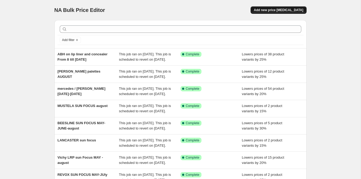
click at [278, 12] on span "Add new price [MEDICAL_DATA]" at bounding box center [277, 10] width 49 height 4
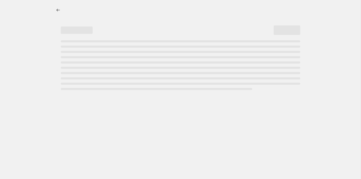
select select "percentage"
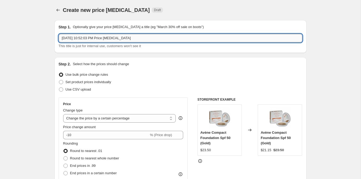
click at [143, 35] on input "[DATE] 10:52:03 PM Price [MEDICAL_DATA]" at bounding box center [180, 38] width 243 height 8
type input "L'OREAL TAGGING"
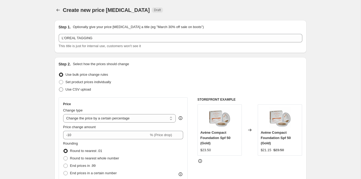
click at [76, 90] on span "Use CSV upload" at bounding box center [77, 89] width 25 height 4
click at [59, 88] on input "Use CSV upload" at bounding box center [59, 87] width 0 height 0
radio input "true"
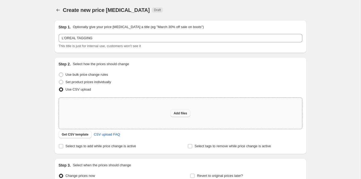
click at [178, 115] on span "Add files" at bounding box center [180, 113] width 14 height 4
type input "C:\fakepath\LOREAL TO TAG - csv_template_user_49485.csv"
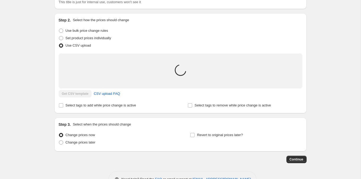
scroll to position [46, 0]
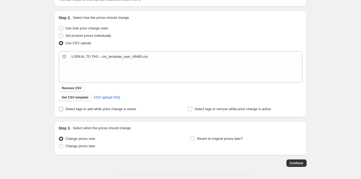
click at [118, 106] on label "Select tags to add while price change is active" at bounding box center [97, 109] width 77 height 7
click at [63, 107] on input "Select tags to add while price change is active" at bounding box center [61, 109] width 4 height 4
checkbox input "true"
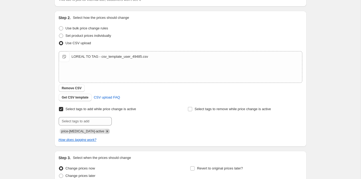
click at [105, 131] on icon "Remove price-change-job-active" at bounding box center [107, 131] width 5 height 5
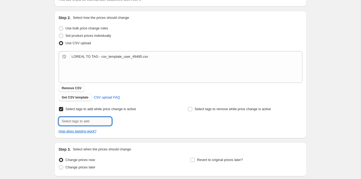
click at [98, 121] on input "text" at bounding box center [85, 121] width 53 height 8
type input "TAGLOREAL"
click at [125, 121] on span "TAGLOREAL" at bounding box center [133, 121] width 20 height 4
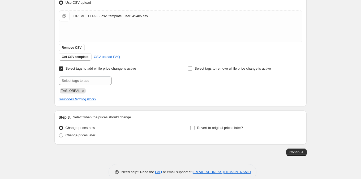
scroll to position [96, 0]
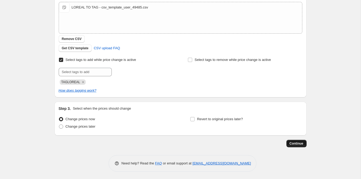
click at [294, 144] on span "Continue" at bounding box center [296, 144] width 14 height 4
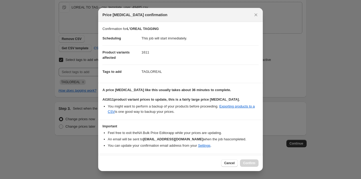
scroll to position [14, 0]
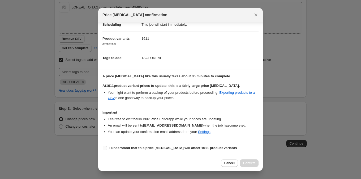
click at [207, 145] on label "I understand that this price [MEDICAL_DATA] will affect 1611 product variants" at bounding box center [169, 148] width 134 height 7
click at [107, 146] on input "I understand that this price [MEDICAL_DATA] will affect 1611 product variants" at bounding box center [105, 148] width 4 height 4
checkbox input "true"
click at [251, 164] on span "Confirm" at bounding box center [249, 163] width 12 height 4
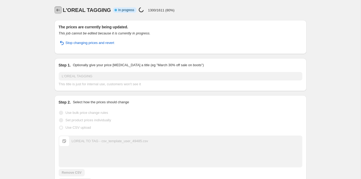
click at [55, 10] on icon "Price change jobs" at bounding box center [57, 9] width 5 height 5
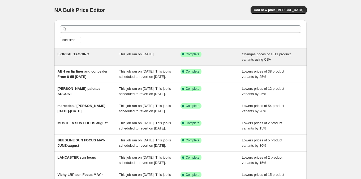
click at [93, 63] on div "L'OREAL TAGGING This job ran on [DATE]. Success Complete Complete Changes price…" at bounding box center [180, 57] width 252 height 17
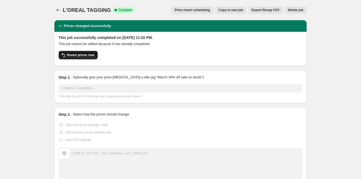
click at [94, 56] on span "Revert prices now" at bounding box center [80, 55] width 27 height 4
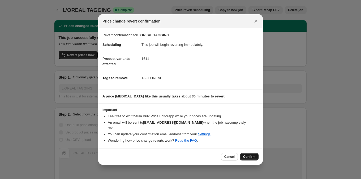
click at [245, 155] on span "Confirm" at bounding box center [249, 157] width 12 height 4
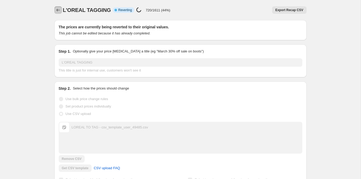
click at [57, 9] on icon "Price change jobs" at bounding box center [57, 9] width 5 height 5
